Goal: Task Accomplishment & Management: Use online tool/utility

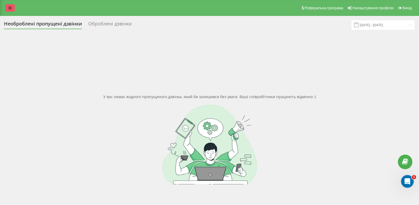
click at [8, 8] on link at bounding box center [10, 7] width 10 height 7
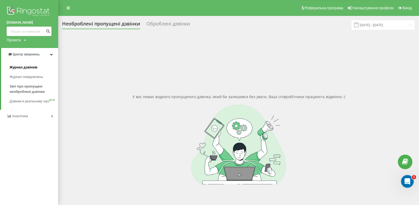
click at [32, 66] on span "Журнал дзвінків" at bounding box center [24, 67] width 28 height 5
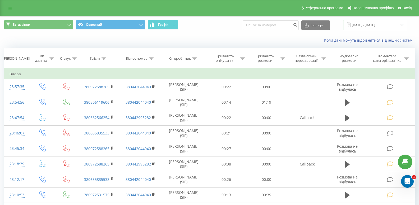
click at [367, 26] on input "21.07.2025 - 21.08.2025" at bounding box center [375, 25] width 64 height 10
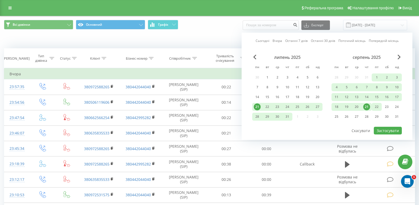
click at [380, 107] on div "22" at bounding box center [377, 106] width 7 height 7
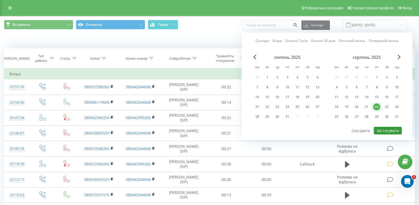
click at [384, 133] on button "Застосувати" at bounding box center [388, 130] width 28 height 8
type input "[DATE] - [DATE]"
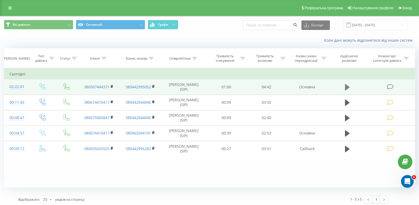
click at [345, 88] on button at bounding box center [348, 87] width 8 height 8
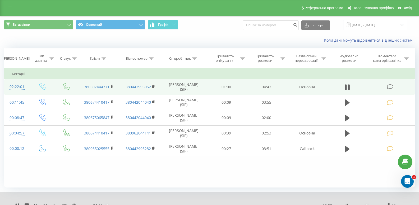
click at [394, 86] on span at bounding box center [390, 86] width 7 height 5
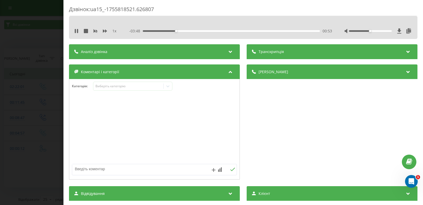
click at [197, 29] on div "- 03:48 00:53 00:53" at bounding box center [230, 30] width 203 height 5
click at [196, 31] on div "00:54" at bounding box center [231, 31] width 177 height 2
click at [223, 32] on div "- 03:13 01:28 01:28" at bounding box center [230, 30] width 203 height 5
click at [224, 32] on div "- 03:13 01:29 01:29" at bounding box center [230, 30] width 203 height 5
click at [226, 30] on div "01:29" at bounding box center [231, 31] width 177 height 2
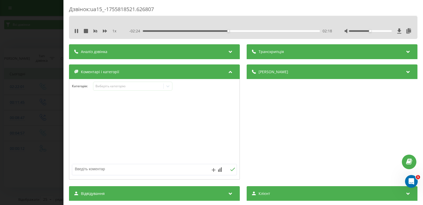
click at [251, 31] on div "02:18" at bounding box center [231, 31] width 177 height 2
click at [274, 30] on div "03:32" at bounding box center [231, 31] width 177 height 2
click at [286, 31] on div "03:51" at bounding box center [231, 31] width 177 height 2
click at [295, 30] on div "03:52" at bounding box center [231, 31] width 177 height 2
click at [76, 31] on icon at bounding box center [76, 31] width 4 height 4
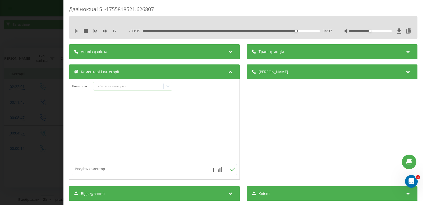
click at [76, 31] on icon at bounding box center [76, 31] width 3 height 4
click at [167, 31] on div "04:08" at bounding box center [231, 31] width 177 height 2
click at [184, 30] on div "00:42" at bounding box center [231, 31] width 177 height 2
click at [75, 32] on icon at bounding box center [76, 31] width 4 height 4
click at [77, 29] on icon at bounding box center [76, 31] width 4 height 4
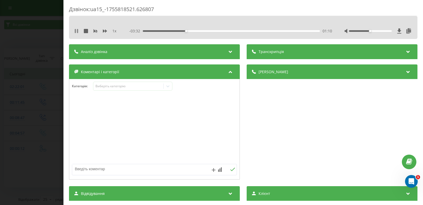
click at [78, 30] on icon at bounding box center [77, 31] width 1 height 4
click at [168, 87] on icon at bounding box center [167, 86] width 3 height 2
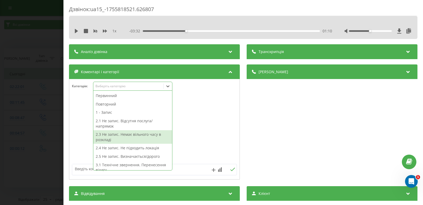
click at [202, 140] on div at bounding box center [154, 129] width 170 height 64
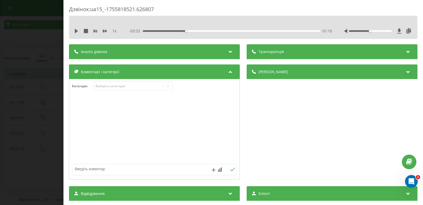
click at [21, 79] on div "Дзвінок : ua15_-1755818521.626807 1 x - 03:32 01:10 01:10 Транскрипція Для AI-а…" at bounding box center [211, 102] width 423 height 205
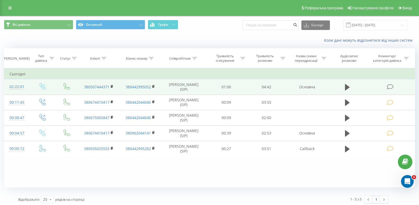
click at [390, 86] on icon at bounding box center [390, 87] width 7 height 6
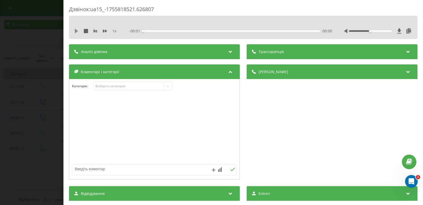
click at [78, 32] on icon at bounding box center [76, 31] width 4 height 4
click at [152, 31] on div "00:00" at bounding box center [231, 31] width 177 height 2
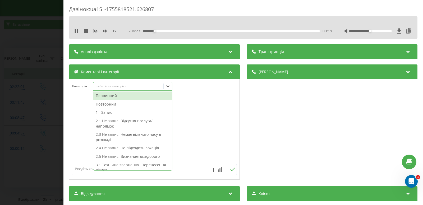
click at [170, 86] on icon at bounding box center [167, 85] width 5 height 5
click at [75, 31] on icon at bounding box center [75, 31] width 1 height 4
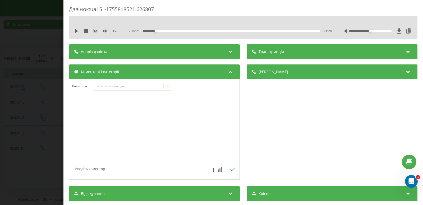
click at [129, 169] on textarea at bounding box center [138, 169] width 132 height 10
type textarea "не запис/ проктол, лікарю написала в вайб."
click at [230, 168] on icon at bounding box center [232, 169] width 5 height 4
click at [52, 86] on div "Дзвінок : ua15_-1755818521.626807 1 x - 04:21 00:20 00:20 Транскрипція Для AI-а…" at bounding box center [211, 102] width 423 height 205
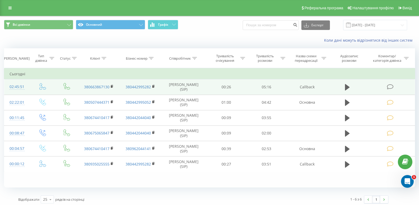
click at [396, 86] on td at bounding box center [391, 86] width 48 height 15
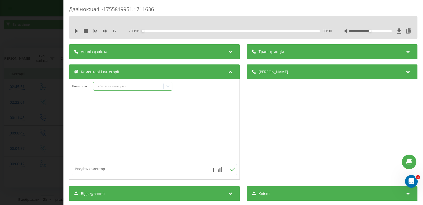
click at [168, 86] on icon at bounding box center [167, 86] width 3 height 2
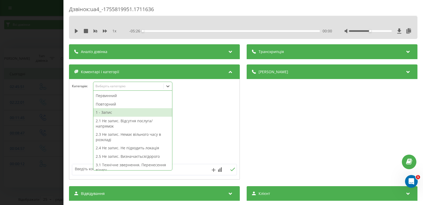
click at [103, 112] on div "1 - Запис" at bounding box center [132, 112] width 79 height 8
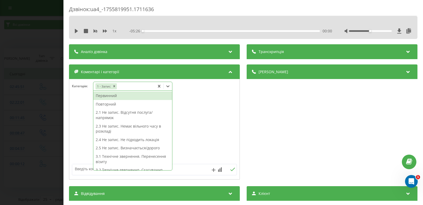
click at [84, 170] on textarea at bounding box center [138, 169] width 132 height 10
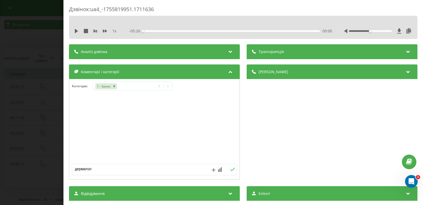
type textarea "дерматол."
click at [230, 169] on icon at bounding box center [232, 169] width 5 height 4
click at [33, 81] on div "Дзвінок : ua4_-1755819951.1711636 1 x - 05:26 00:00 00:00 Транскрипція Для AI-а…" at bounding box center [211, 102] width 423 height 205
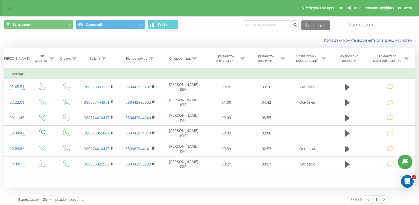
click at [10, 8] on icon at bounding box center [9, 8] width 3 height 4
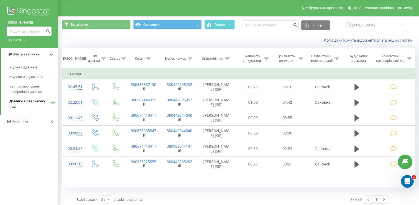
click at [17, 101] on span "Дзвінки в реальному часі" at bounding box center [30, 103] width 40 height 11
click at [18, 88] on span "Звіт про пропущені необроблені дзвінки" at bounding box center [33, 89] width 46 height 11
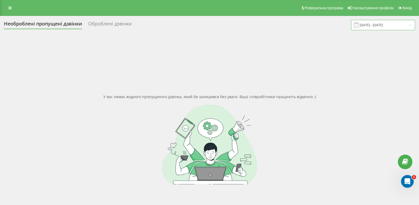
click at [390, 23] on input "[DATE] - [DATE]" at bounding box center [383, 25] width 64 height 10
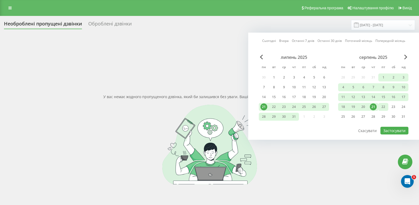
click at [382, 107] on div "22" at bounding box center [383, 106] width 7 height 7
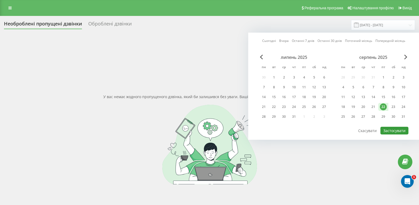
click at [385, 131] on button "Застосувати" at bounding box center [395, 130] width 28 height 8
type input "[DATE] - [DATE]"
